Goal: Communication & Community: Answer question/provide support

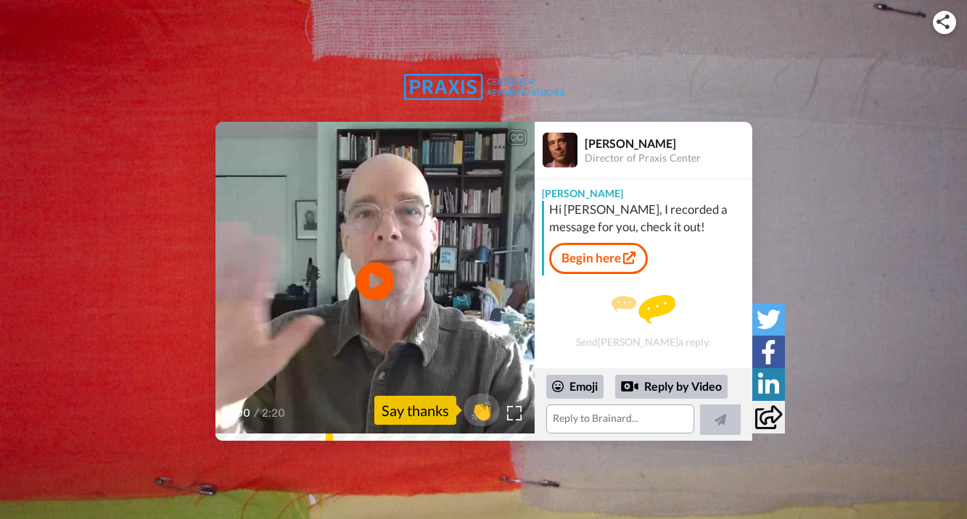
click at [376, 282] on icon "Play/Pause" at bounding box center [374, 281] width 38 height 69
click at [643, 421] on textarea at bounding box center [620, 419] width 148 height 29
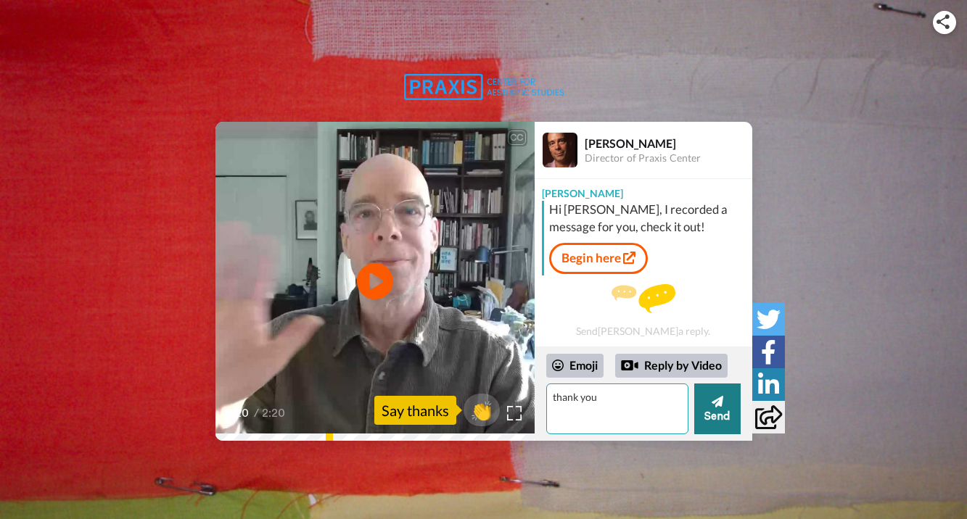
type textarea "thank you"
click at [715, 416] on button "Send" at bounding box center [717, 409] width 46 height 51
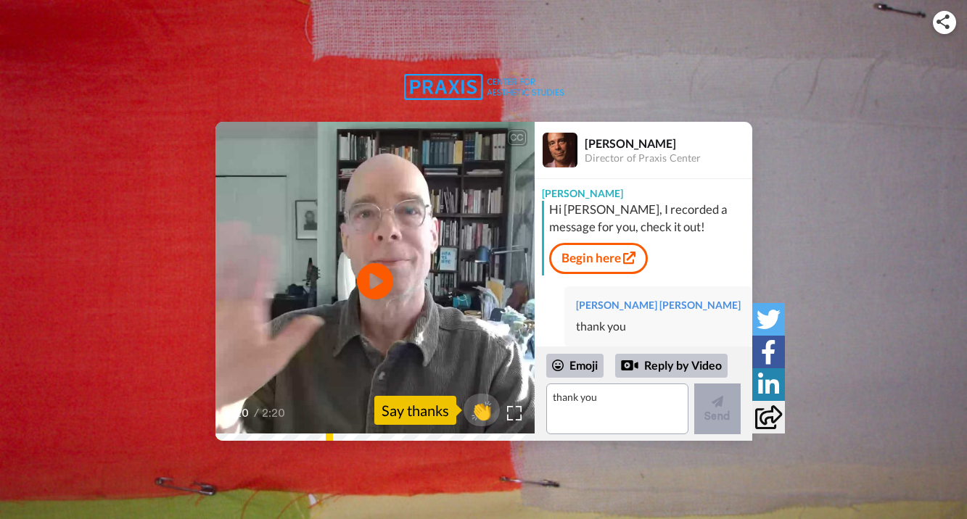
scroll to position [21, 0]
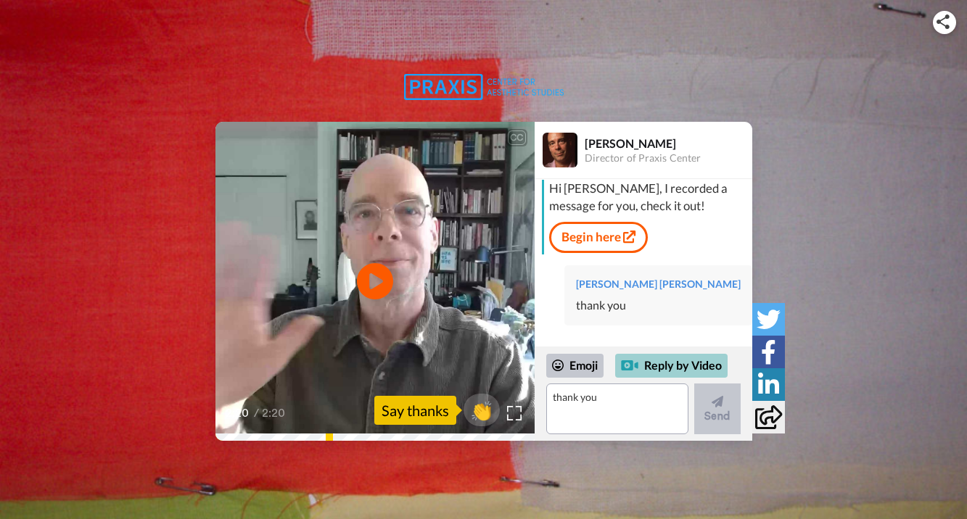
click at [709, 373] on div "Reply by Video" at bounding box center [671, 366] width 112 height 25
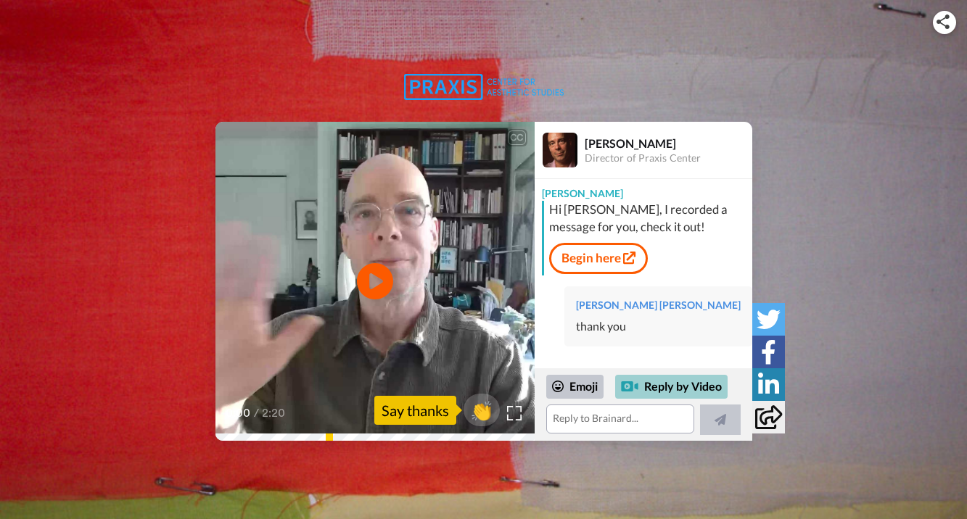
click at [701, 387] on div "Reply by Video" at bounding box center [671, 387] width 112 height 25
